Goal: Task Accomplishment & Management: Manage account settings

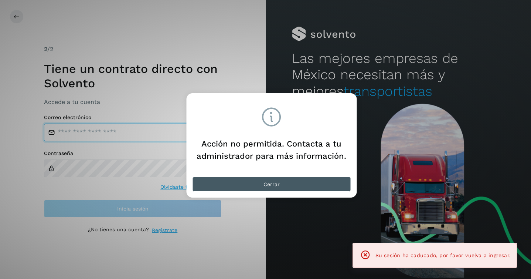
type input "**********"
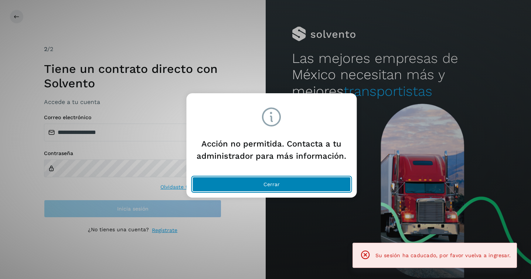
click at [297, 183] on button "Cerrar" at bounding box center [271, 184] width 159 height 15
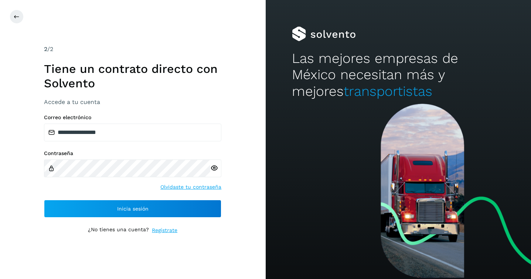
click at [1, 181] on div "**********" at bounding box center [133, 139] width 266 height 279
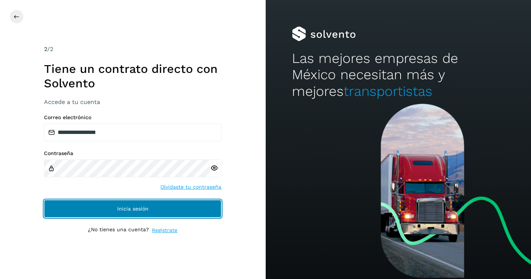
click at [72, 213] on button "Inicia sesión" at bounding box center [133, 209] width 178 height 18
